Goal: Transaction & Acquisition: Purchase product/service

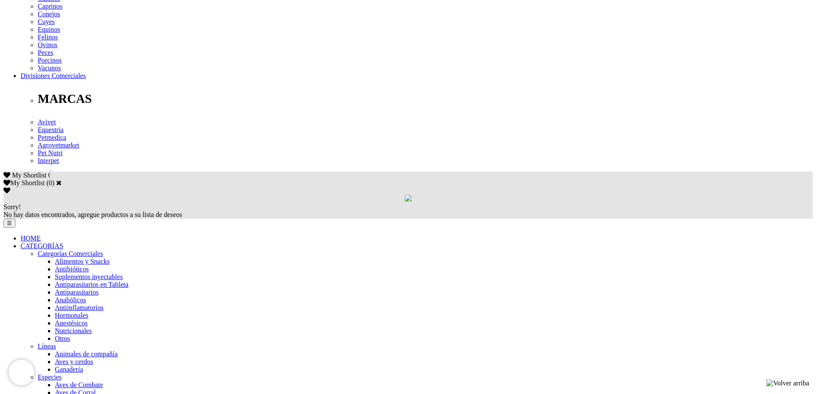
scroll to position [400, 0]
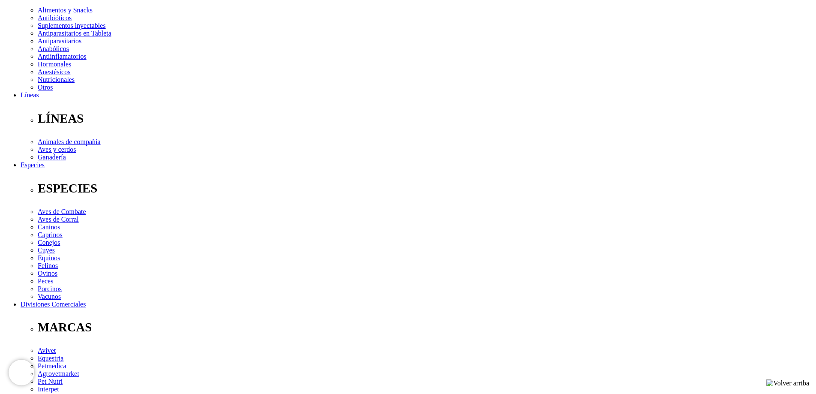
scroll to position [343, 0]
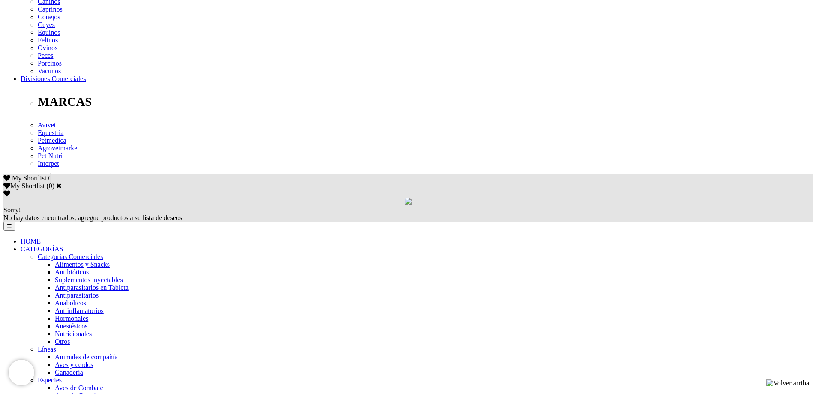
scroll to position [400, 0]
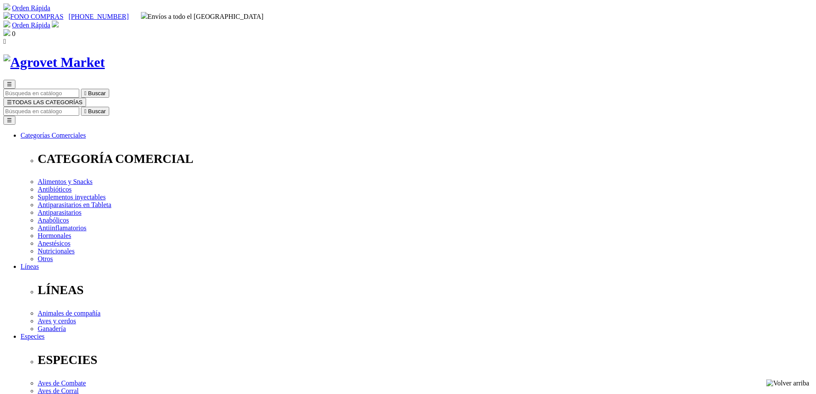
select select "0"
